Goal: Transaction & Acquisition: Purchase product/service

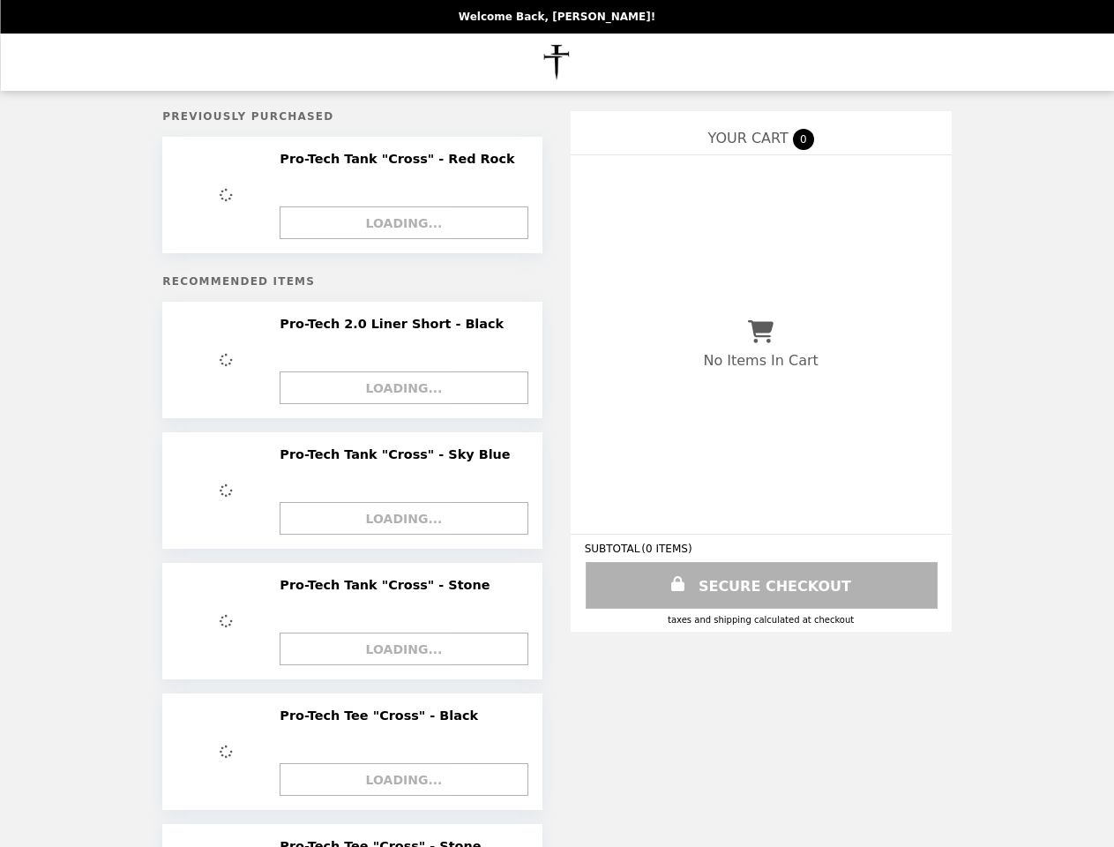
select select "***"
select select "**"
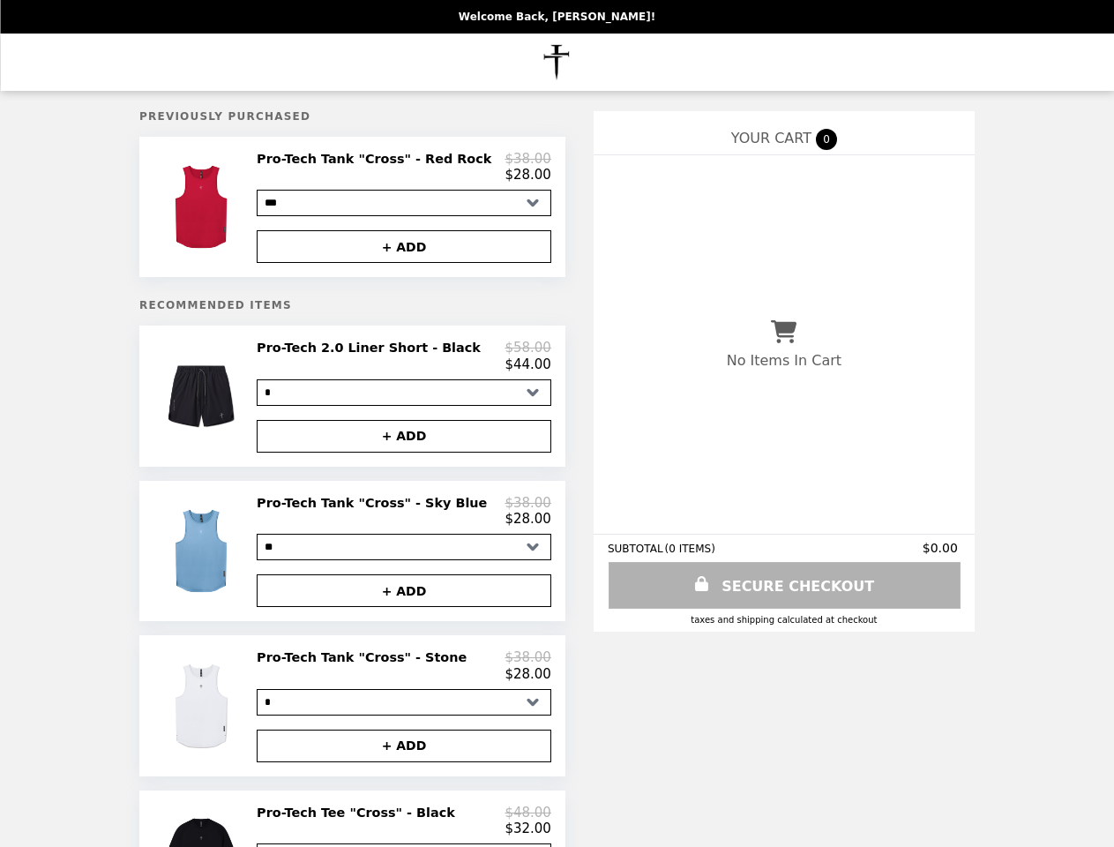
click at [231, 210] on img at bounding box center [203, 207] width 94 height 112
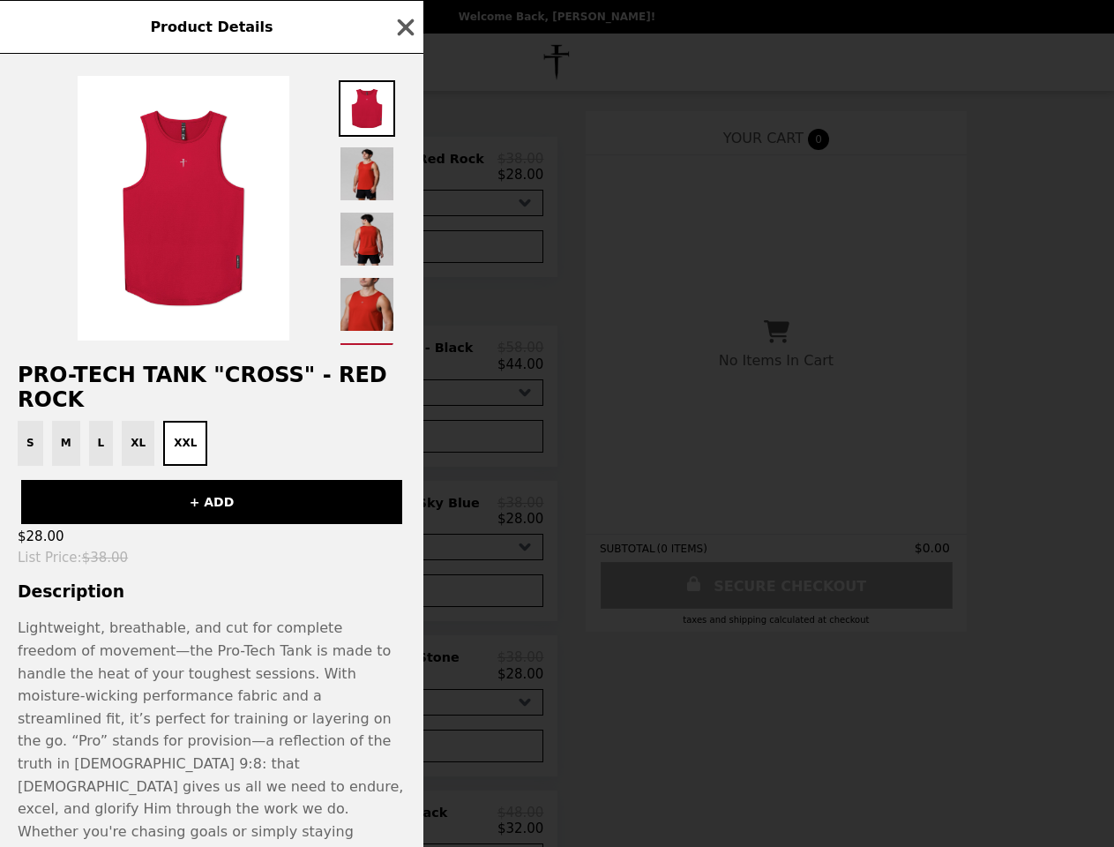
click at [404, 170] on div "Product Details Pro-Tech Tank "Cross" - Red Rock S M L XL XXL + ADD $28.00 List…" at bounding box center [557, 423] width 1114 height 847
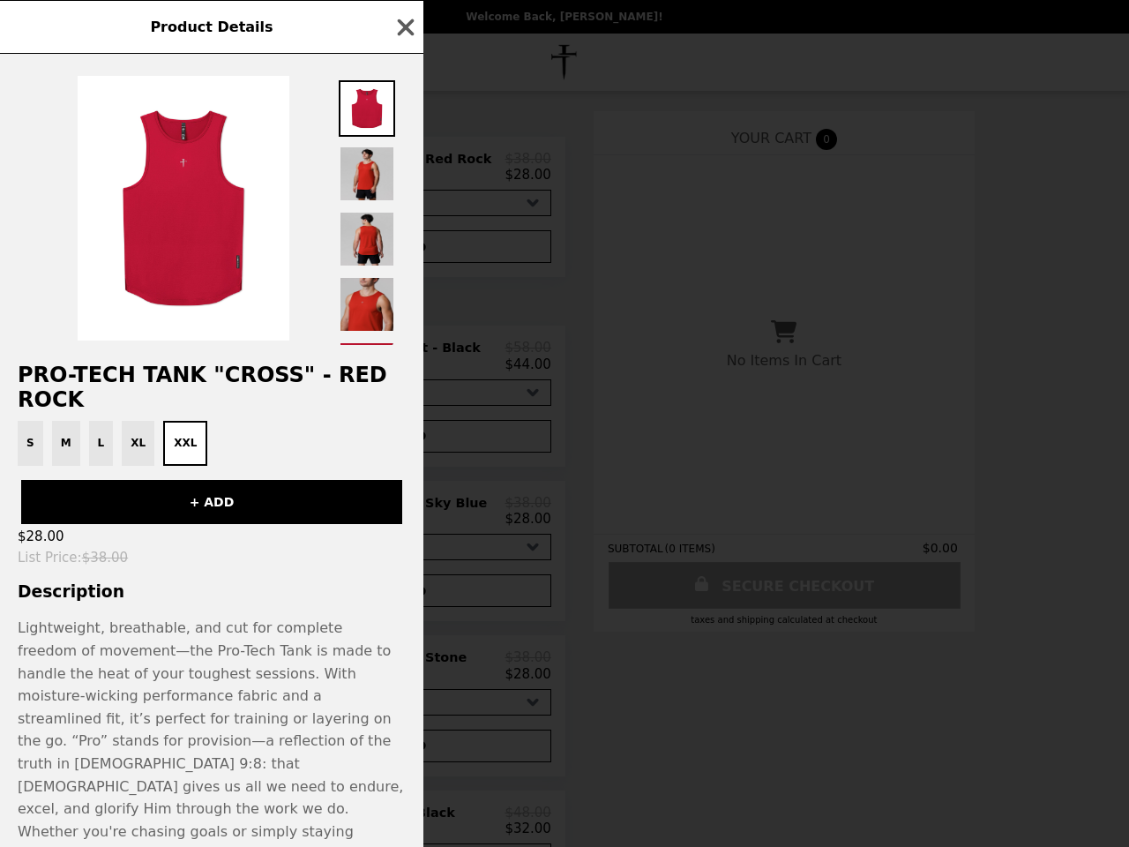
click at [404, 251] on div at bounding box center [211, 199] width 423 height 291
click at [231, 421] on div "S M L XL XXL" at bounding box center [212, 443] width 402 height 45
click at [404, 364] on h2 "Pro-Tech Tank "Cross" - Red Rock" at bounding box center [211, 386] width 423 height 49
click at [404, 445] on div "Product Details Pro-Tech Tank "Cross" - Red Rock S M L XL XXL + ADD $28.00 List…" at bounding box center [564, 423] width 1129 height 847
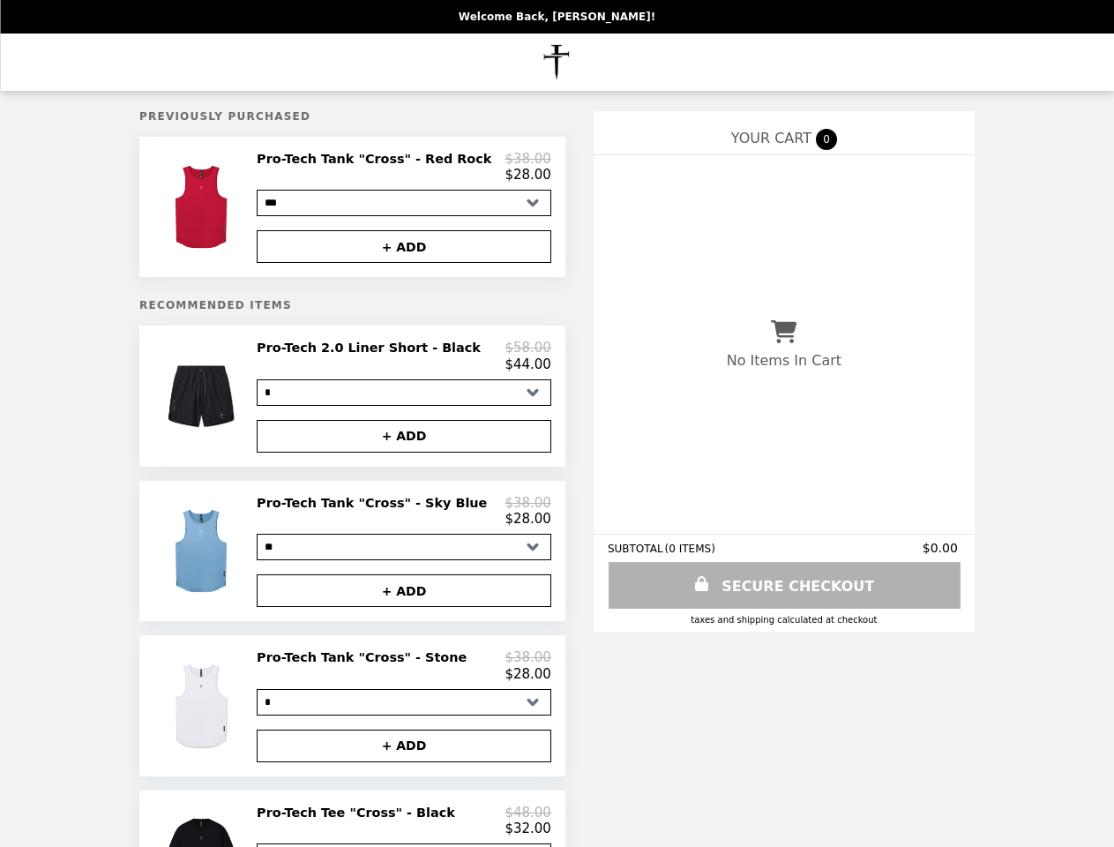
click at [231, 562] on img at bounding box center [203, 551] width 94 height 112
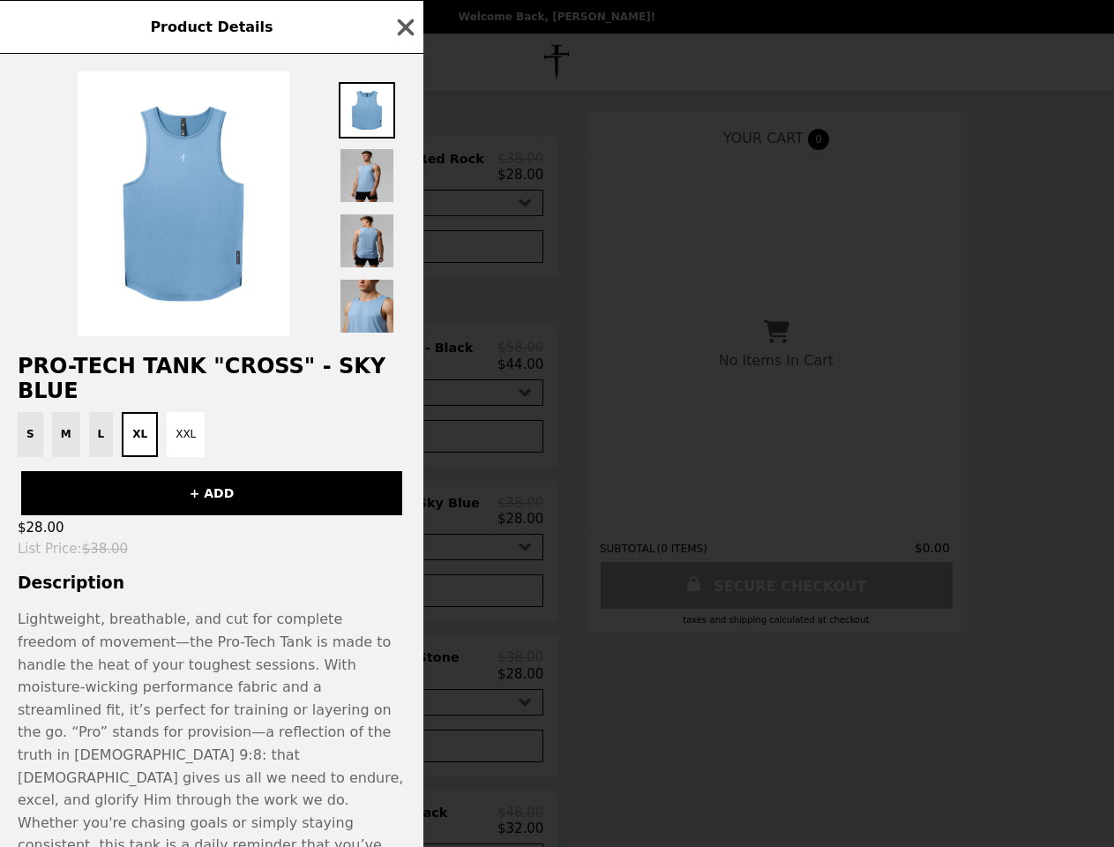
click at [404, 522] on div "Product Details Pro-Tech Tank "Cross" - Sky Blue S M L XL XXL + ADD $28.00 List…" at bounding box center [557, 423] width 1114 height 847
click at [404, 608] on p "Lightweight, breathable, and cut for complete freedom of movement—the Pro-Tech …" at bounding box center [212, 743] width 388 height 271
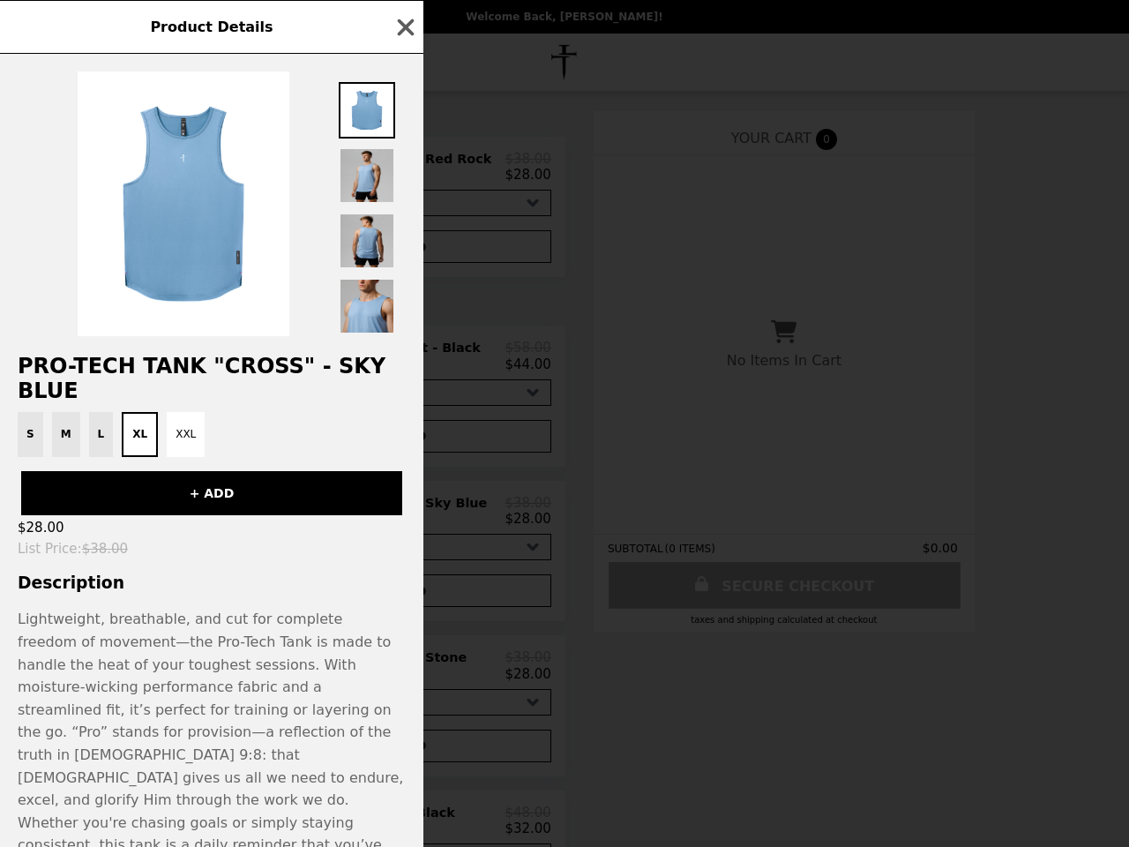
click at [231, 720] on div "Product Details Pro-Tech Tank "Cross" - Sky Blue S M L XL XXL + ADD $28.00 List…" at bounding box center [564, 423] width 1129 height 847
